Goal: Information Seeking & Learning: Learn about a topic

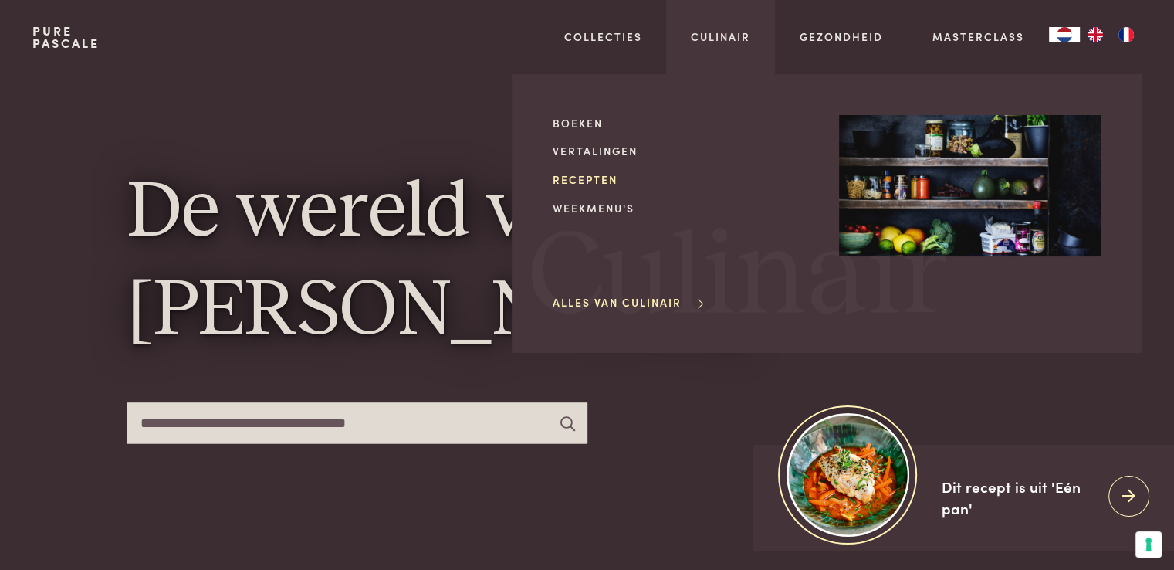
click at [592, 175] on link "Recepten" at bounding box center [684, 179] width 262 height 16
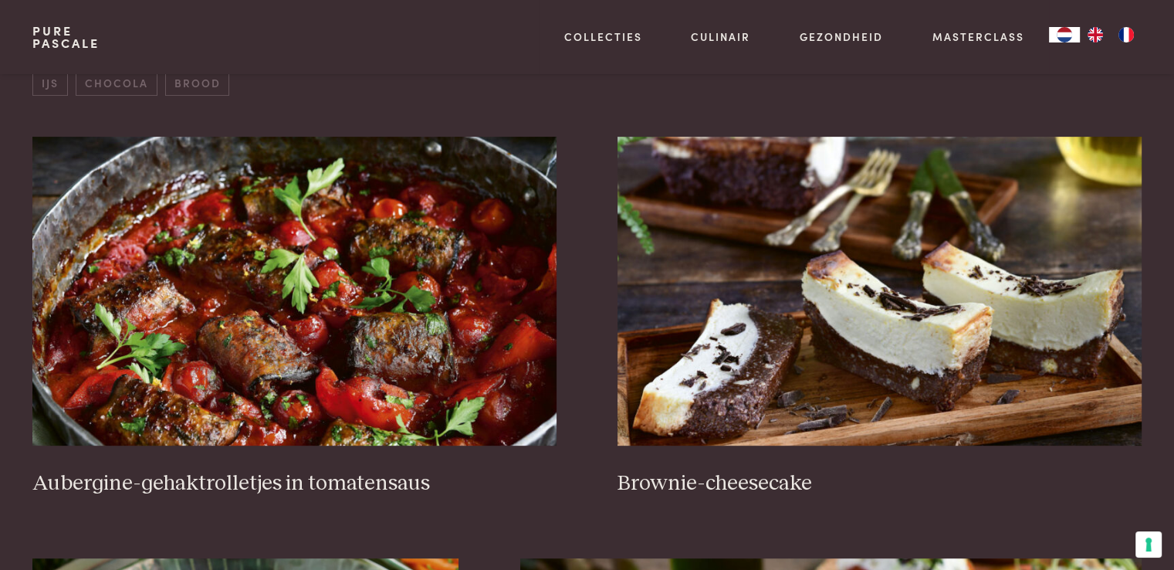
scroll to position [618, 0]
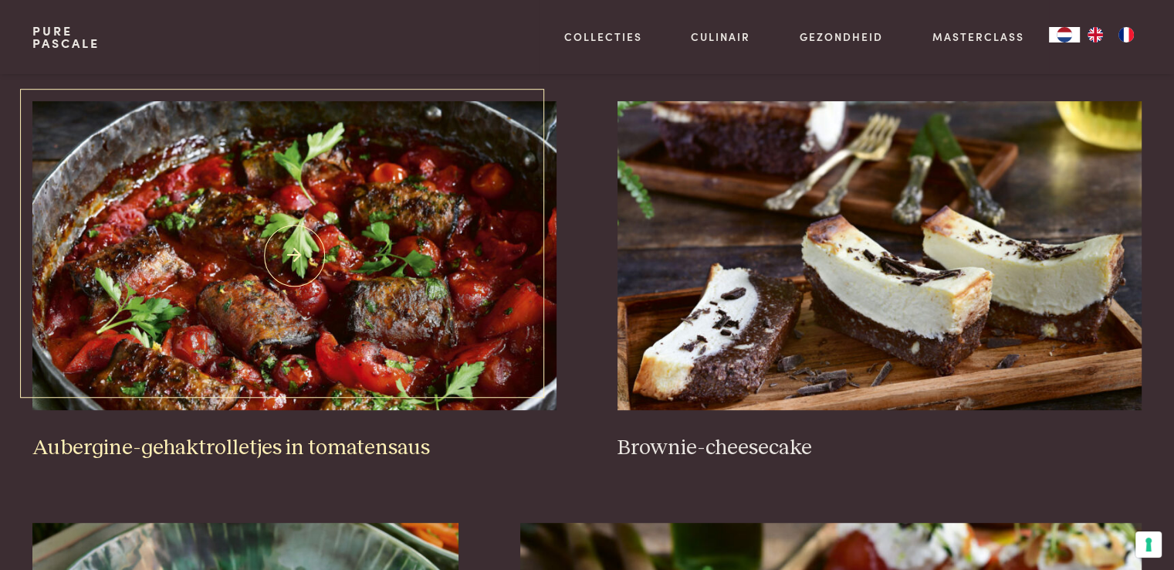
click at [348, 202] on img at bounding box center [293, 255] width 523 height 309
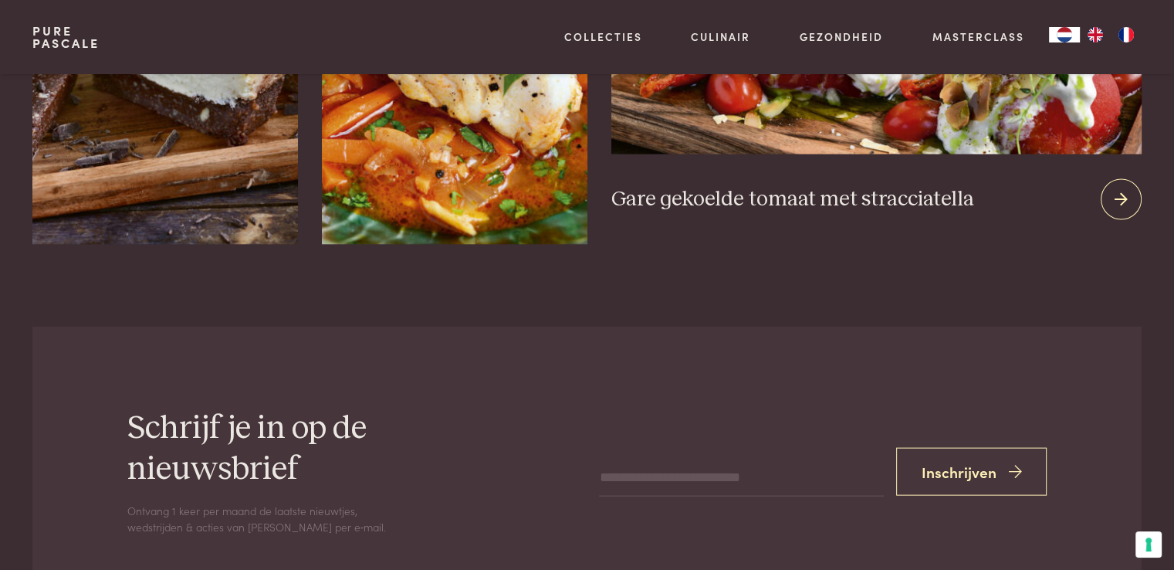
scroll to position [3242, 0]
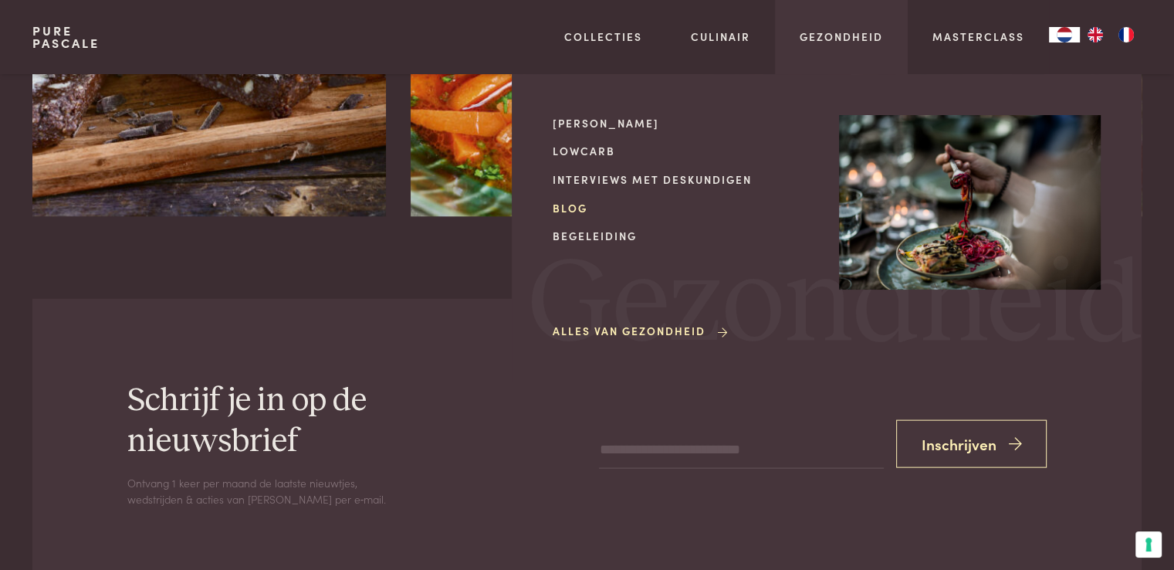
click at [581, 204] on link "Blog" at bounding box center [684, 208] width 262 height 16
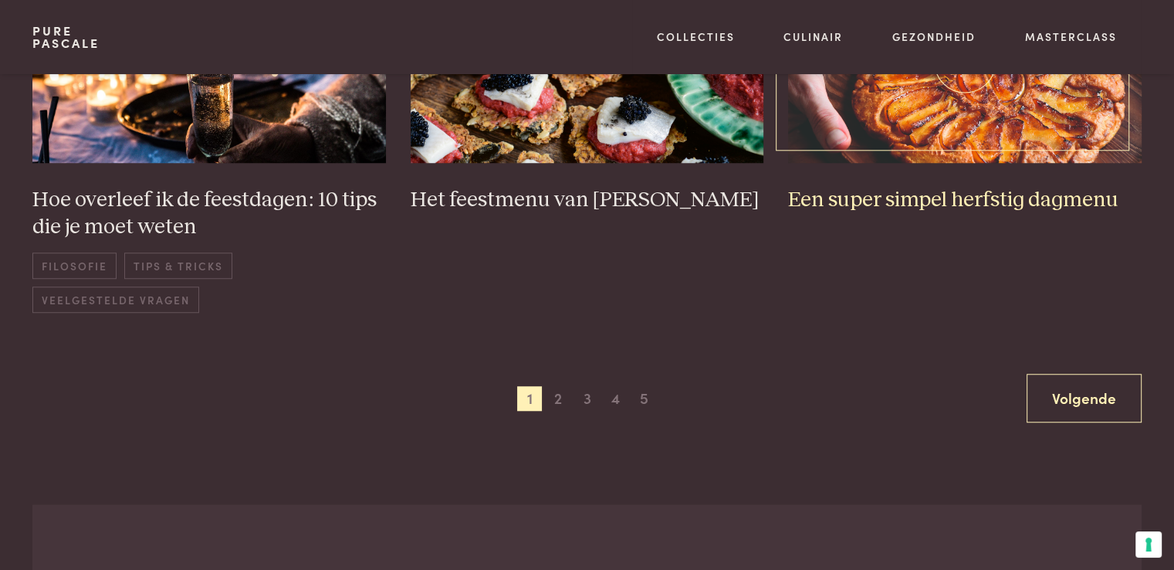
scroll to position [1235, 0]
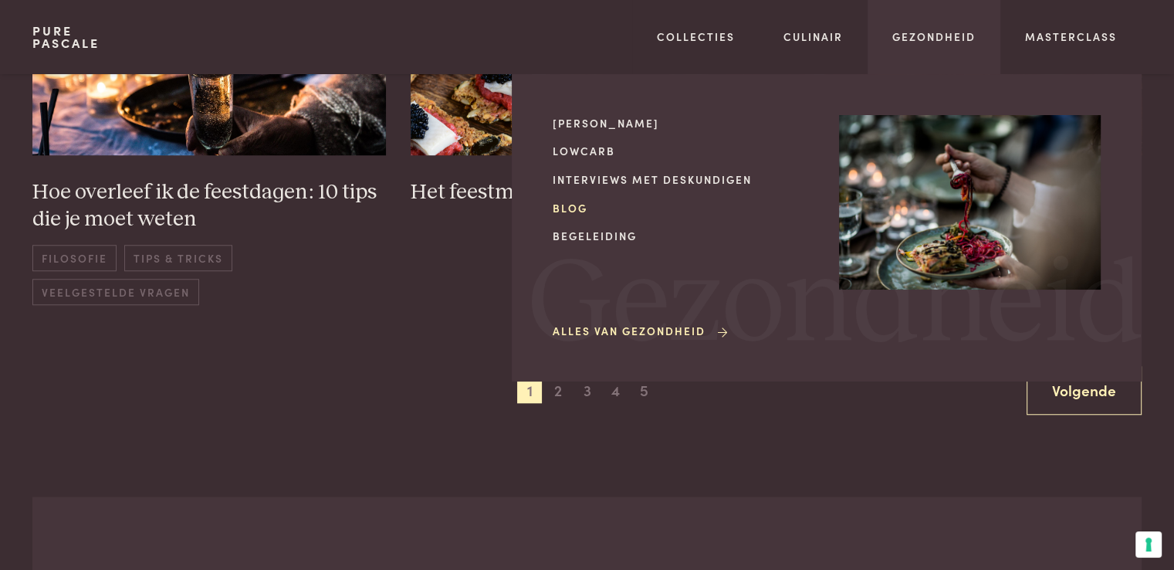
click at [571, 205] on link "Blog" at bounding box center [684, 208] width 262 height 16
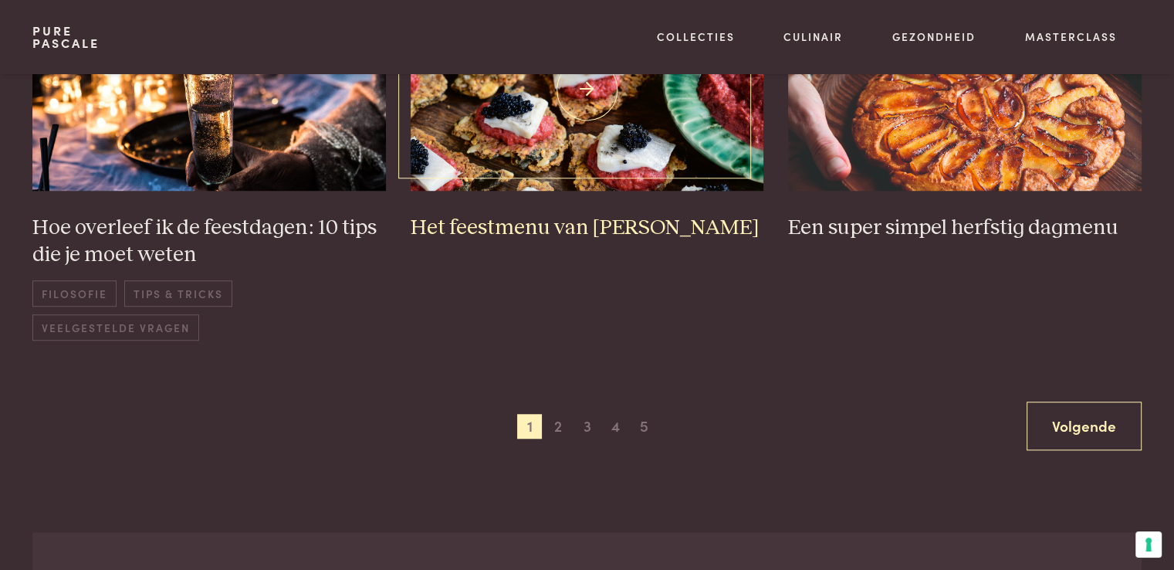
scroll to position [1235, 0]
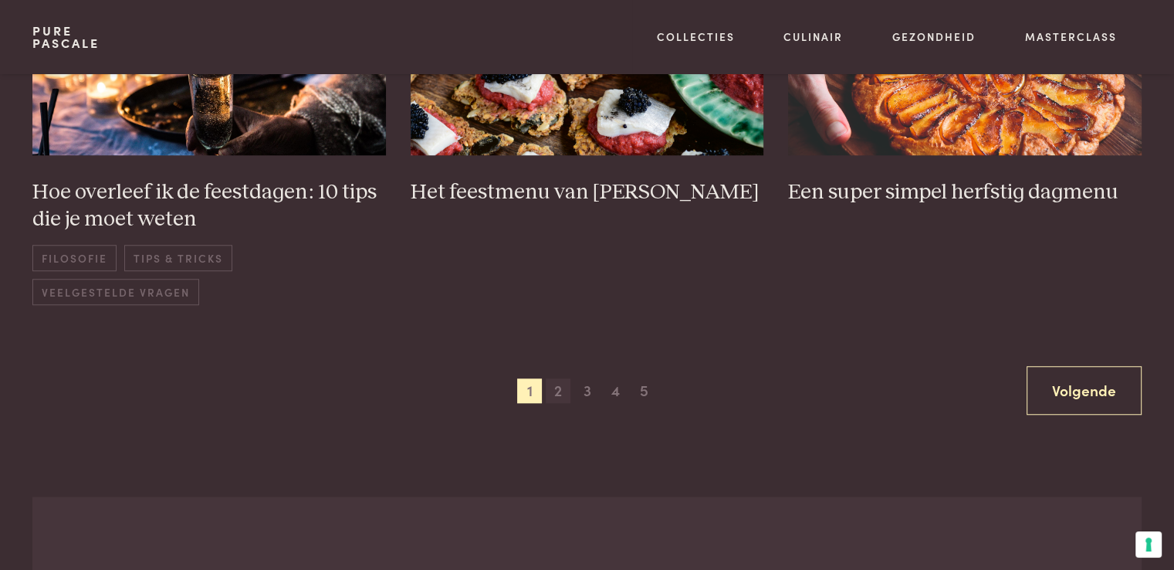
click at [556, 395] on span "2" at bounding box center [558, 390] width 25 height 25
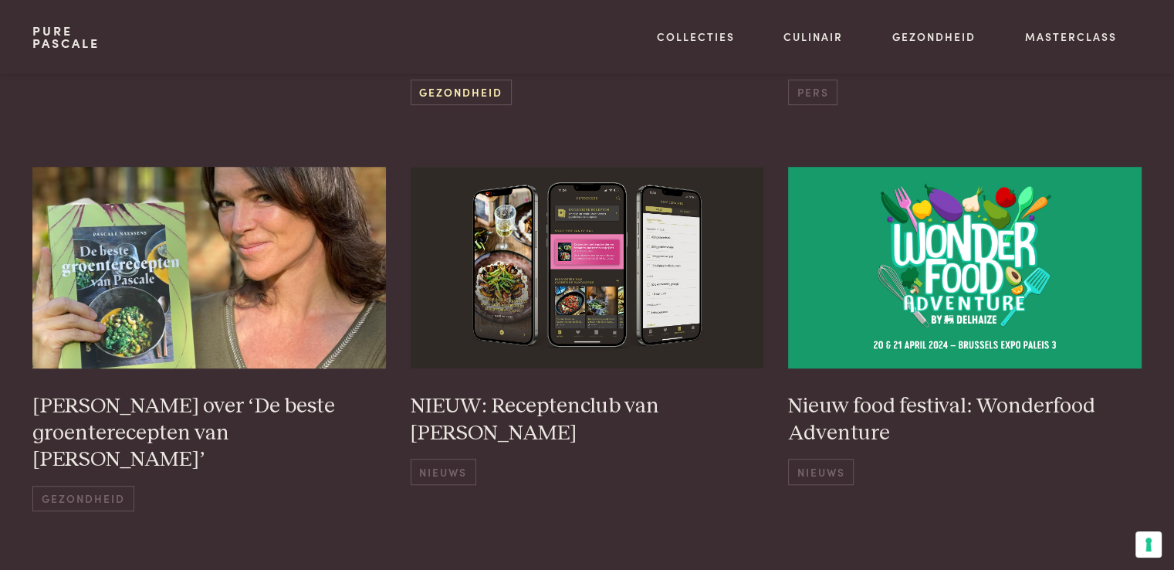
scroll to position [1147, 0]
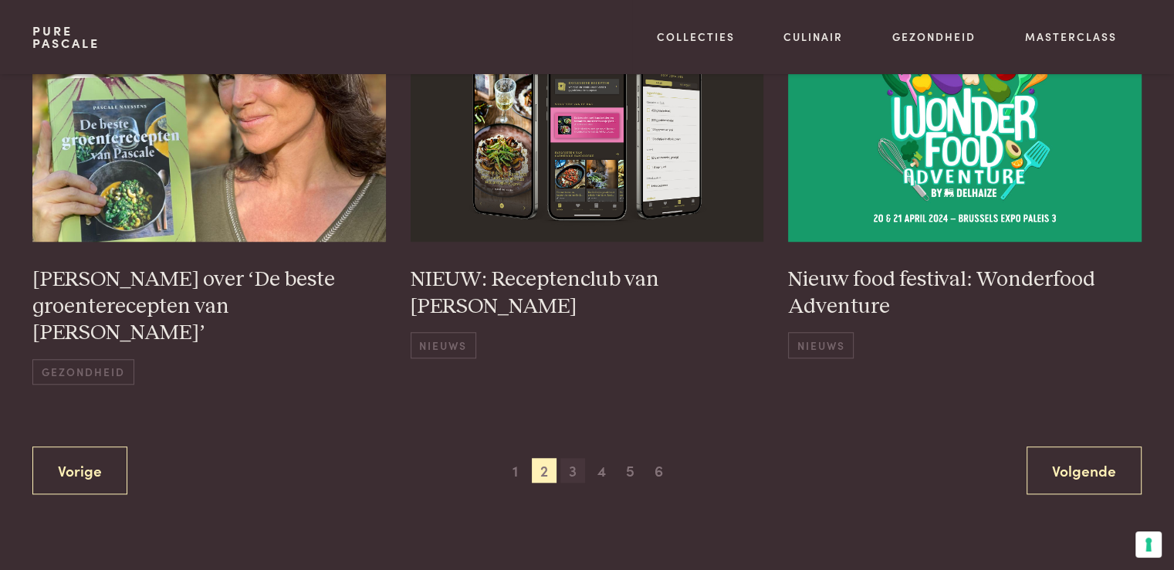
click at [576, 458] on span "3" at bounding box center [572, 470] width 25 height 25
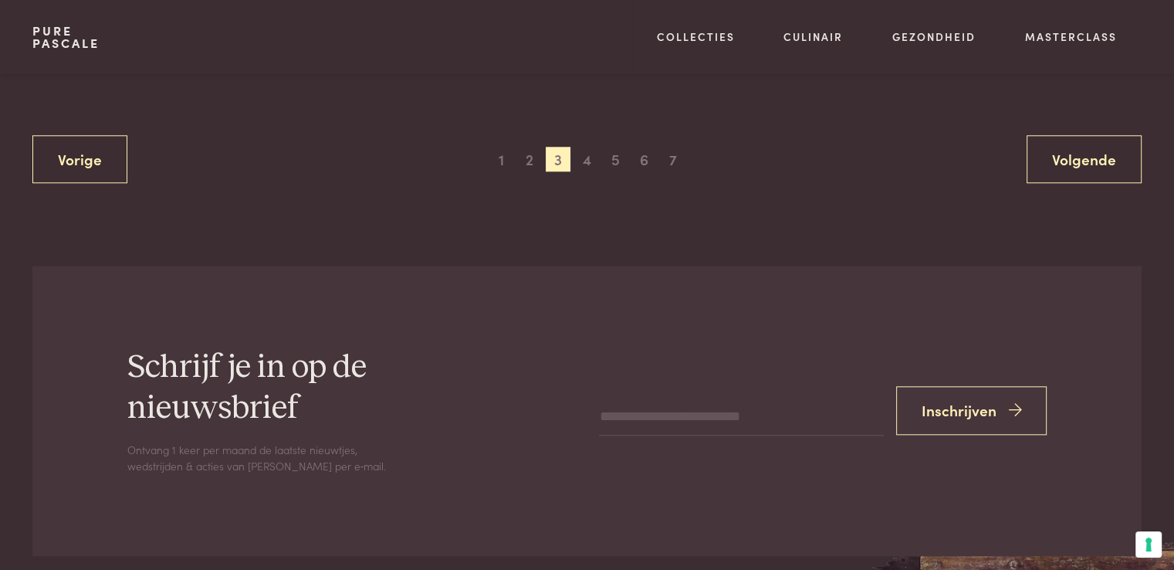
scroll to position [1533, 0]
